Goal: Task Accomplishment & Management: Complete application form

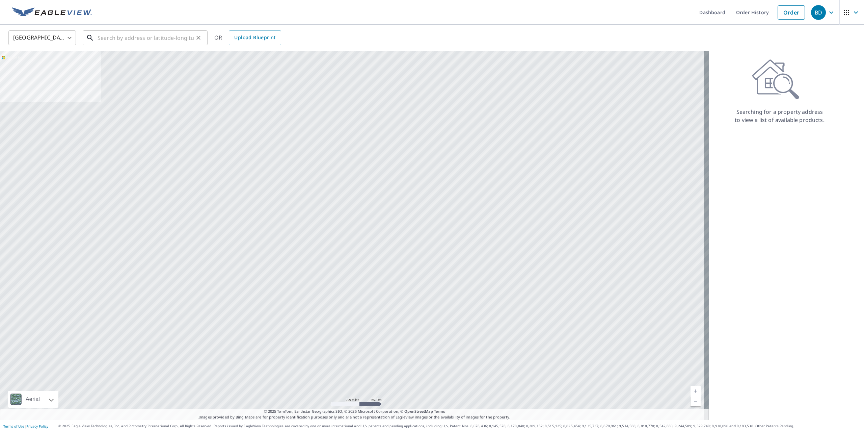
click at [115, 40] on input "text" at bounding box center [146, 37] width 96 height 19
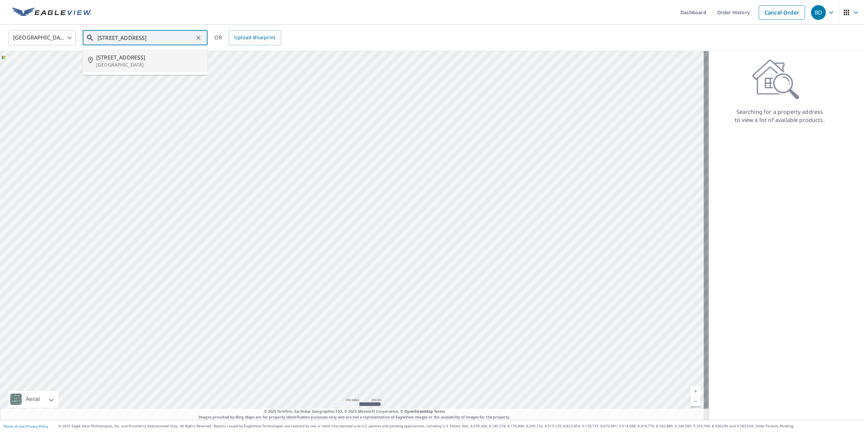
click at [111, 63] on p "[GEOGRAPHIC_DATA]" at bounding box center [149, 64] width 106 height 7
type input "[STREET_ADDRESS]"
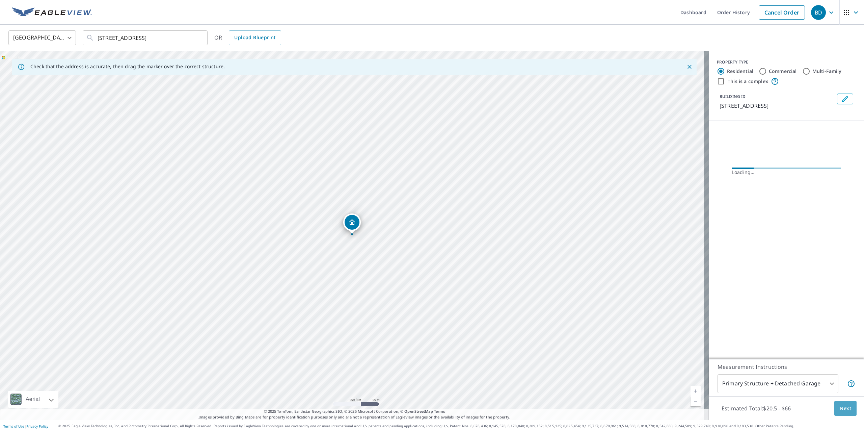
click at [844, 410] on span "Next" at bounding box center [845, 408] width 11 height 8
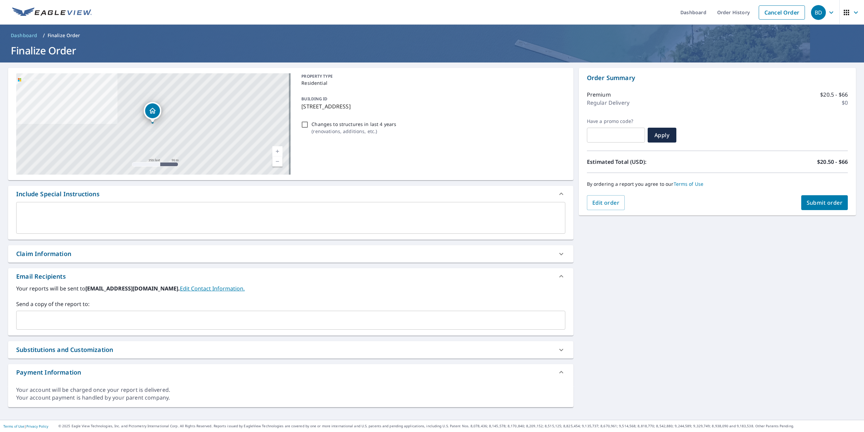
click at [46, 318] on input "text" at bounding box center [285, 320] width 533 height 13
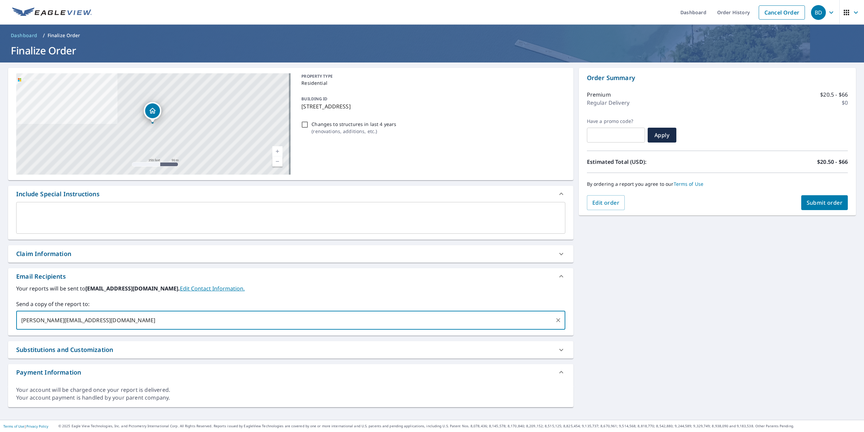
type input "[PERSON_NAME][EMAIL_ADDRESS][DOMAIN_NAME]"
click at [831, 200] on span "Submit order" at bounding box center [825, 202] width 36 height 7
